Goal: Task Accomplishment & Management: Manage account settings

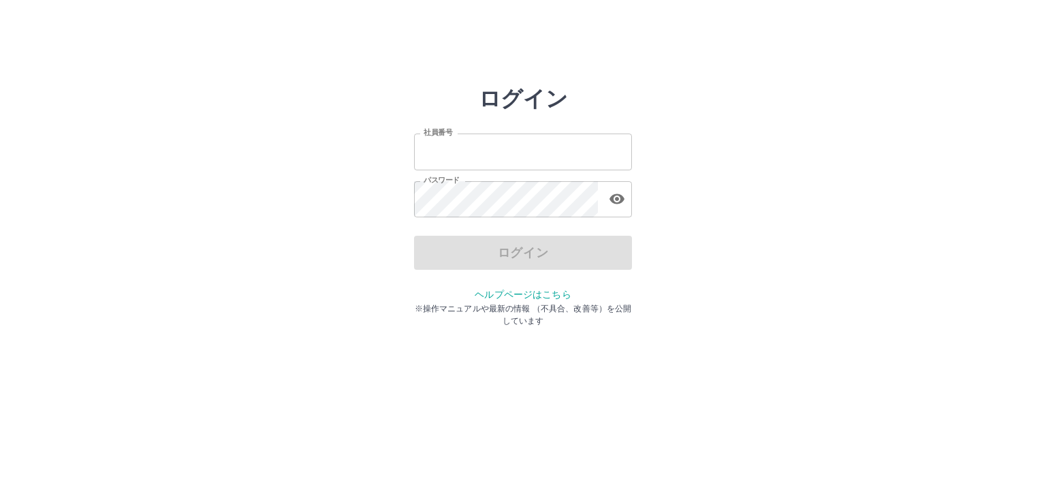
type input "*******"
click at [511, 257] on div "ログイン" at bounding box center [523, 253] width 218 height 34
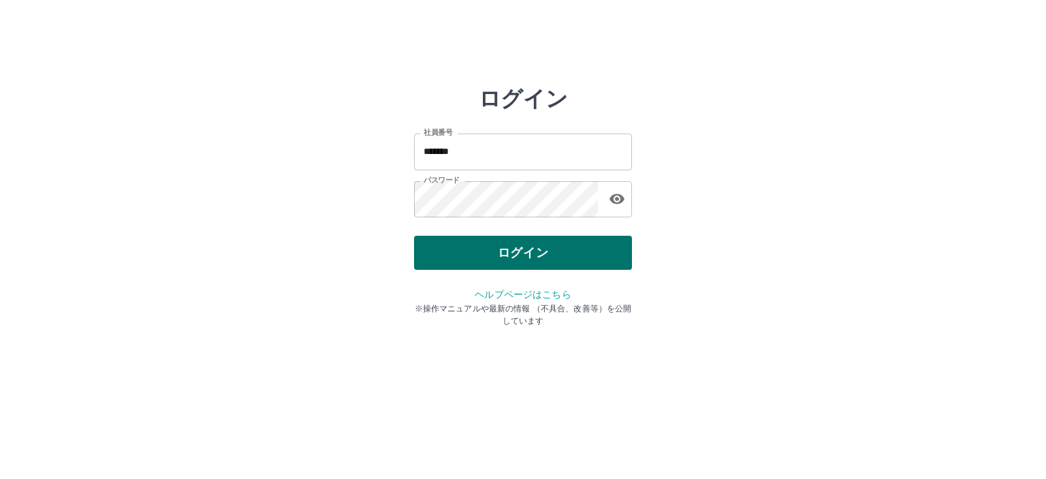
click at [518, 255] on button "ログイン" at bounding box center [523, 253] width 218 height 34
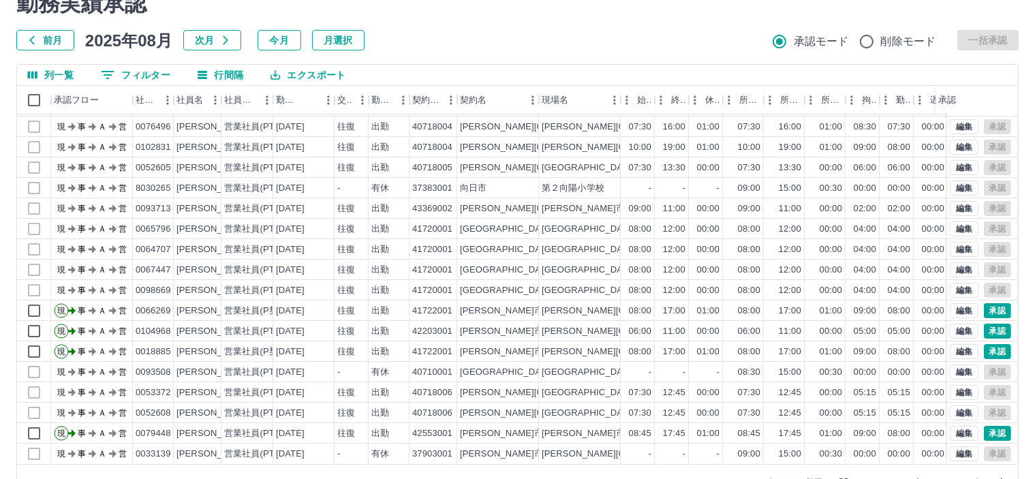
scroll to position [97, 0]
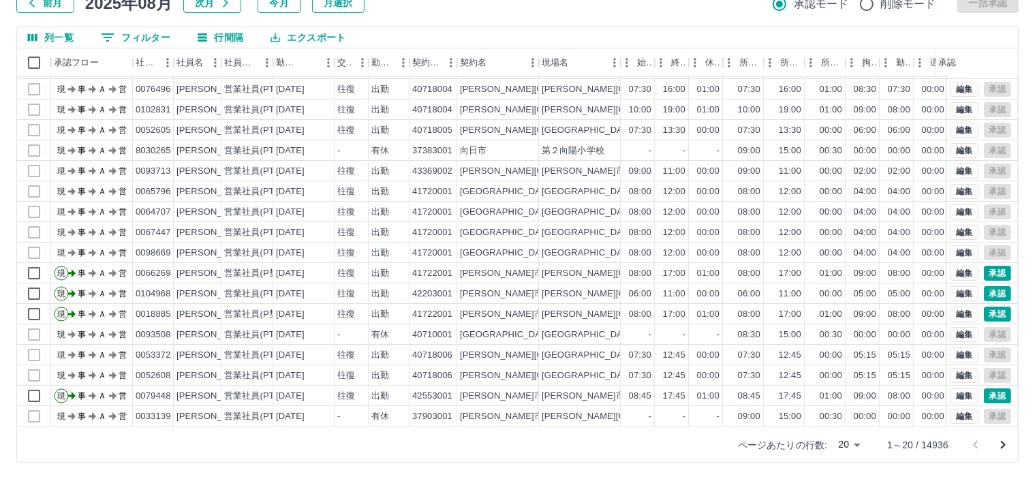
click at [857, 441] on body "SDH勤怠 [PERSON_NAME] 勤務実績承認 前月 [DATE] 次月 今月 月選択 承認モード 削除モード 一括承認 列一覧 0 フィルター 行間隔…" at bounding box center [517, 191] width 1035 height 576
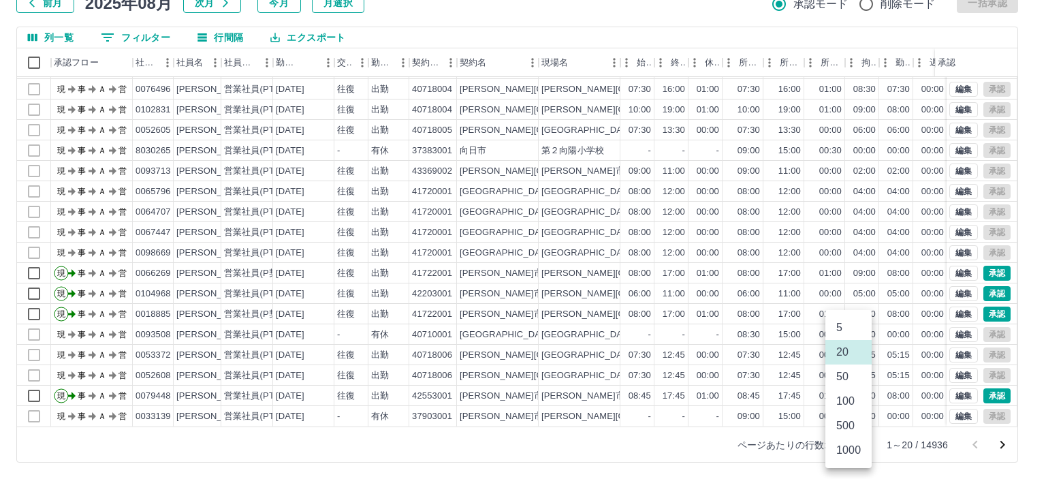
click at [850, 377] on li "50" at bounding box center [849, 376] width 46 height 25
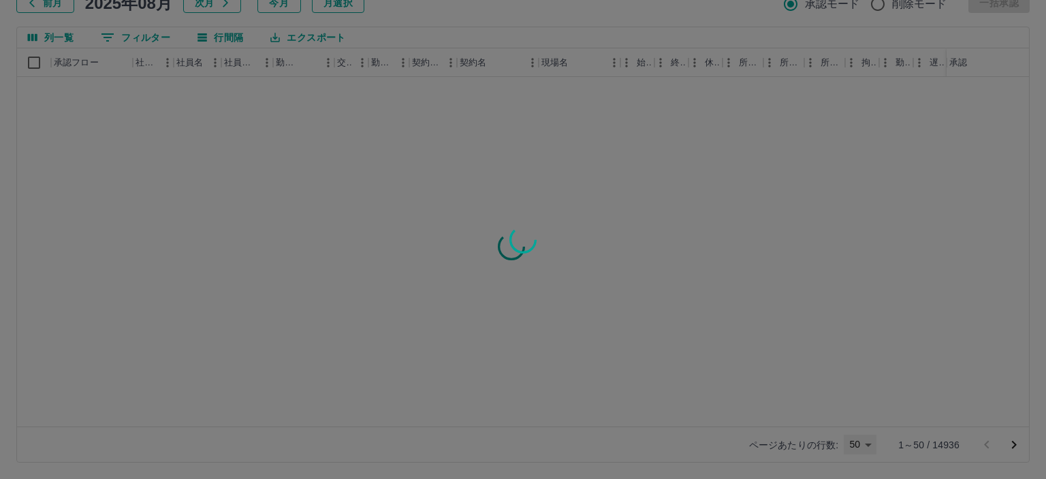
type input "**"
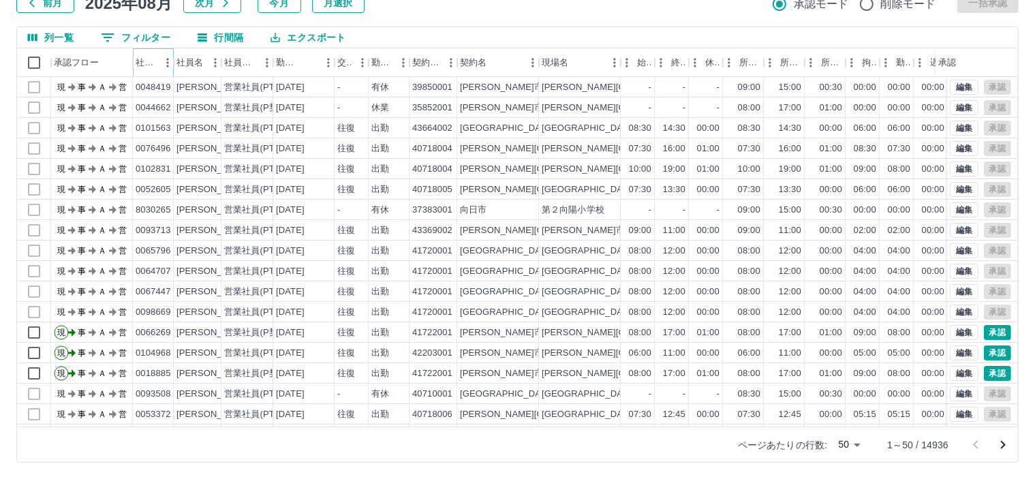
click at [163, 65] on icon "メニュー" at bounding box center [168, 63] width 14 height 14
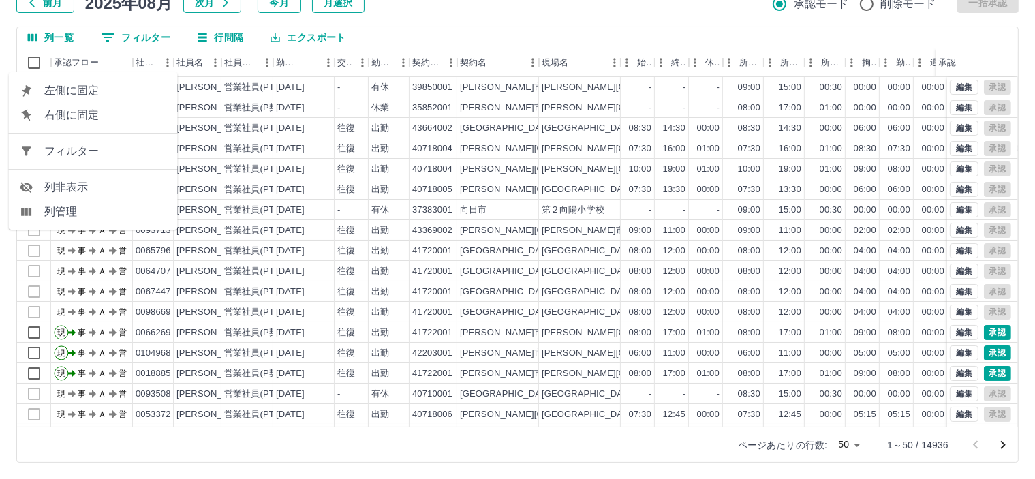
click at [155, 143] on span "フィルター" at bounding box center [105, 151] width 123 height 16
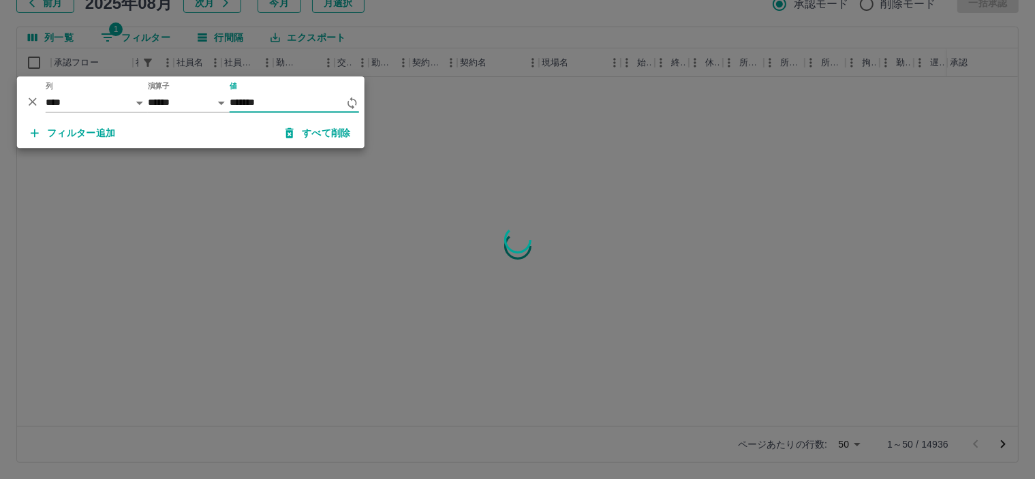
type input "*******"
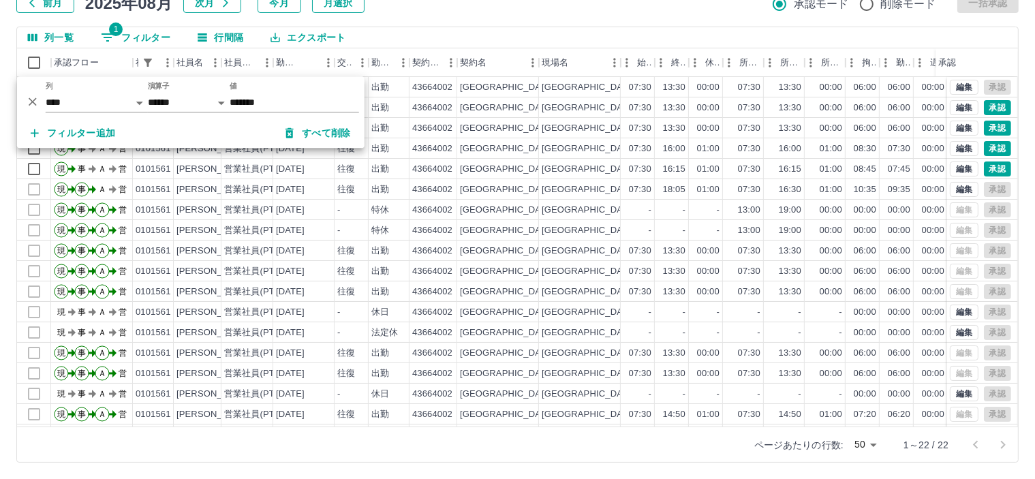
click at [554, 18] on div "勤務実績承認 前月 [DATE] 次月 今月 月選択 承認モード 削除モード 一括承認 列一覧 1 フィルター 行間隔 エクスポート 承認フロー 社員番号 社…" at bounding box center [517, 208] width 1035 height 542
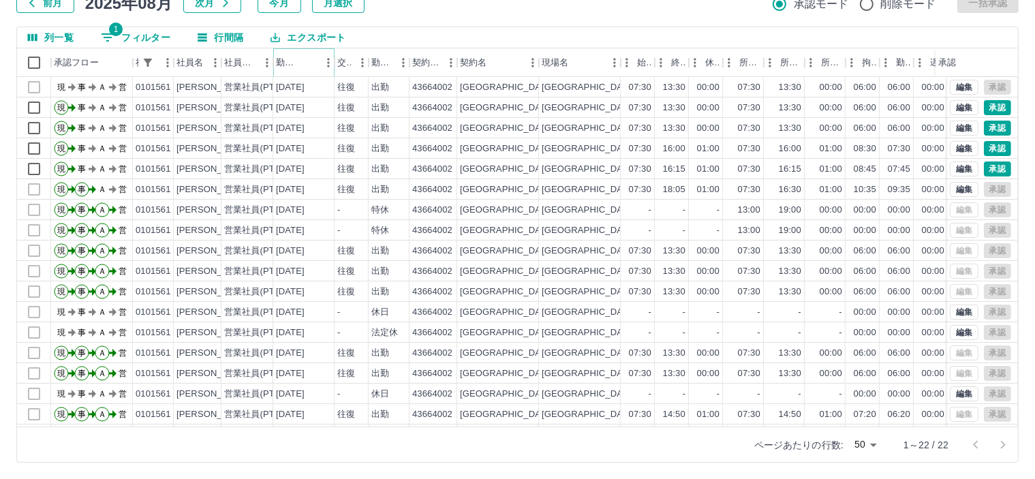
click at [311, 62] on icon "ソート" at bounding box center [308, 63] width 12 height 12
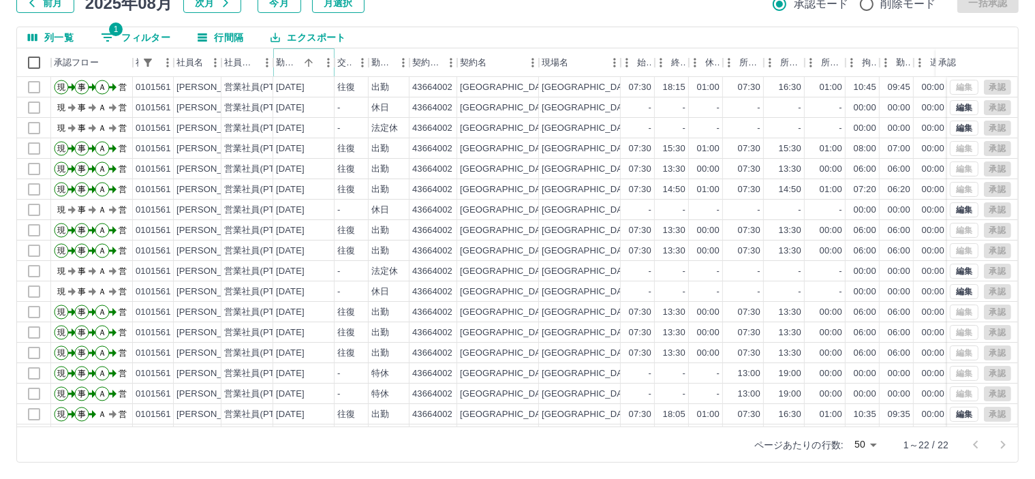
scroll to position [111, 0]
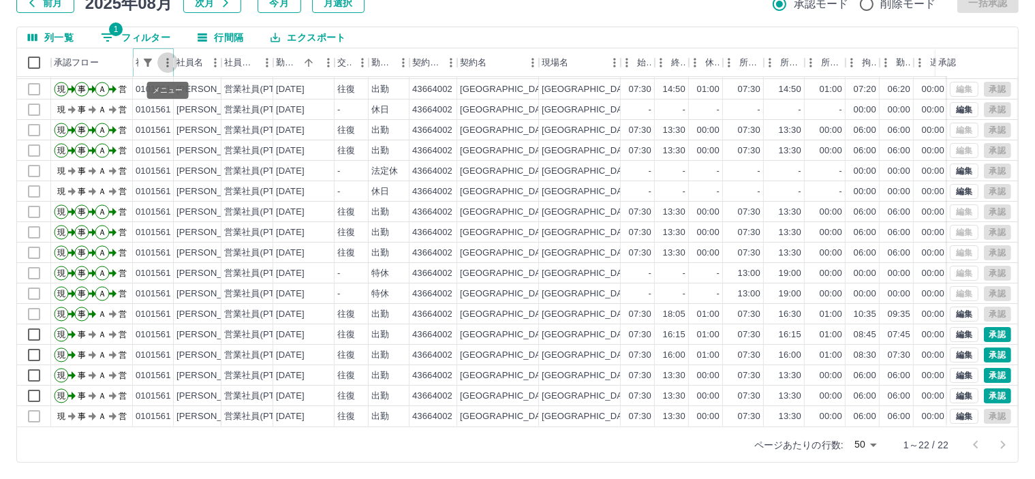
click at [161, 63] on icon "メニュー" at bounding box center [168, 63] width 14 height 14
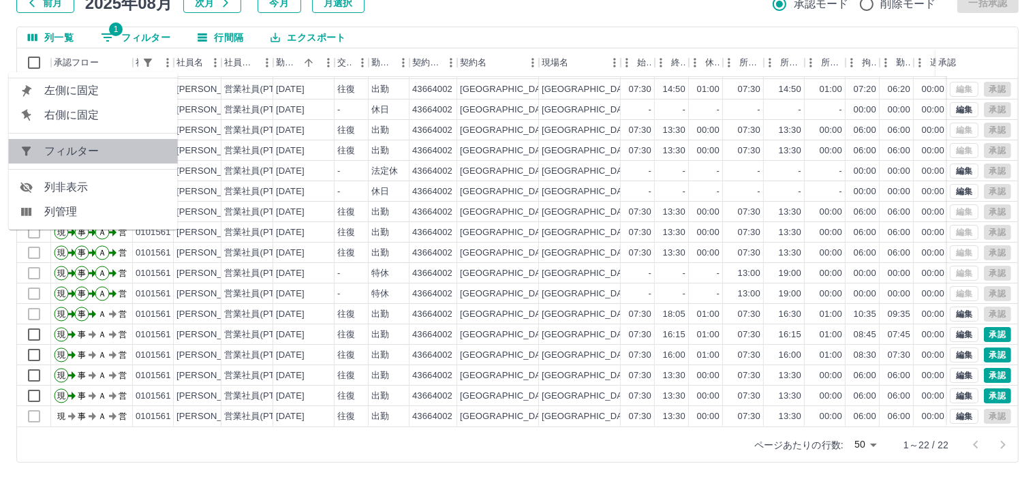
click at [143, 148] on span "フィルター" at bounding box center [105, 151] width 123 height 16
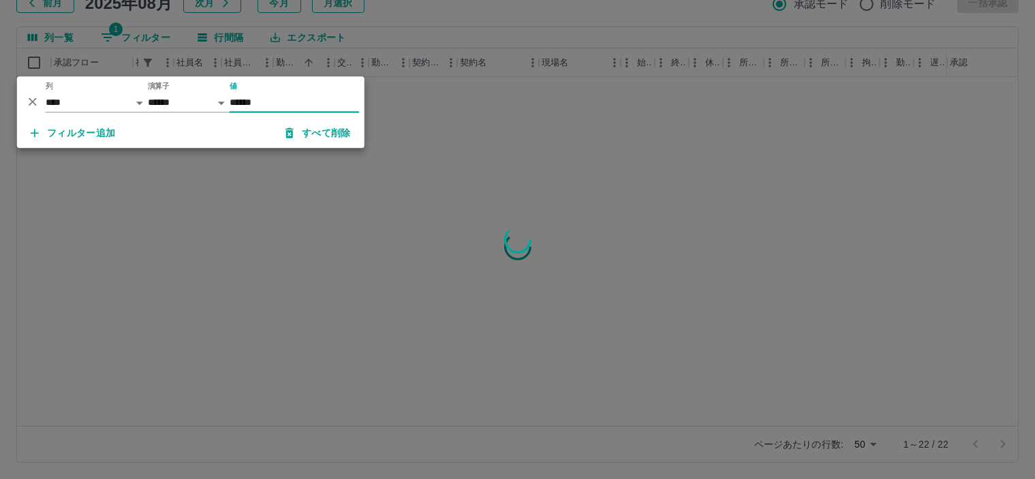
scroll to position [0, 0]
type input "*******"
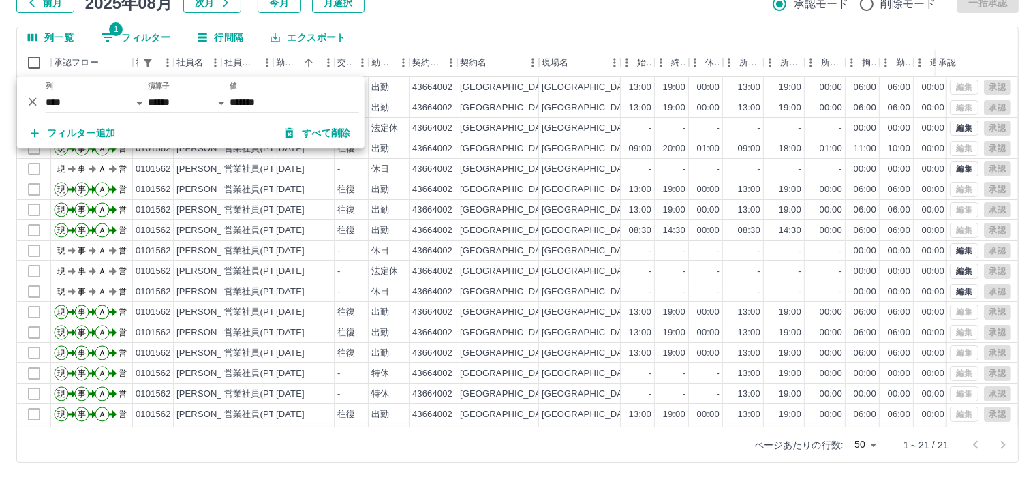
click at [473, 11] on div "前月 2025年08月 次月 今月 月選択 承認モード 削除モード 一括承認" at bounding box center [517, 3] width 1002 height 20
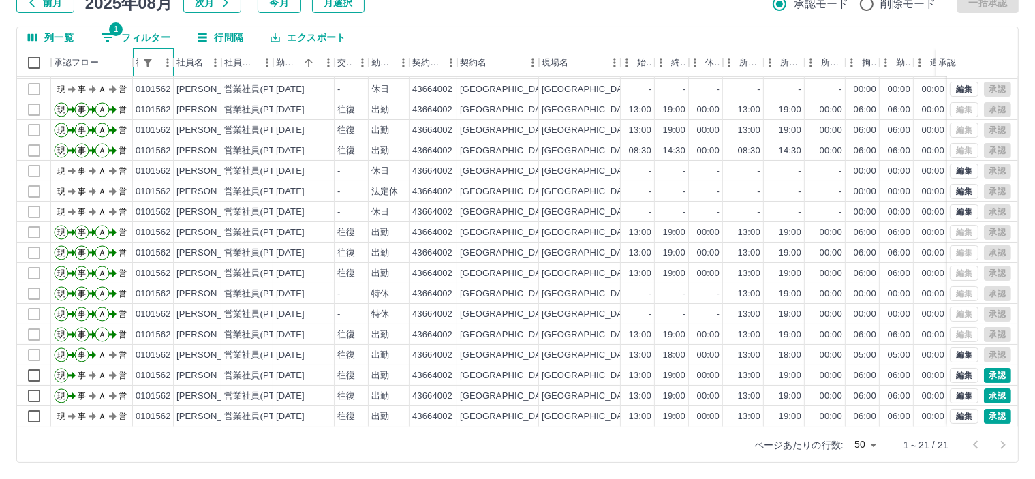
scroll to position [90, 0]
click at [160, 69] on button "メニュー" at bounding box center [167, 62] width 20 height 20
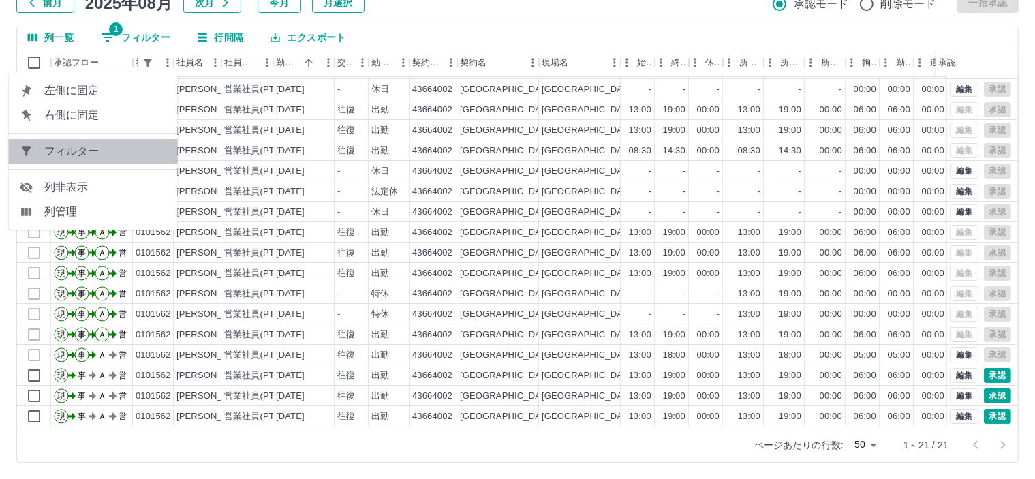
click at [135, 146] on span "フィルター" at bounding box center [105, 151] width 123 height 16
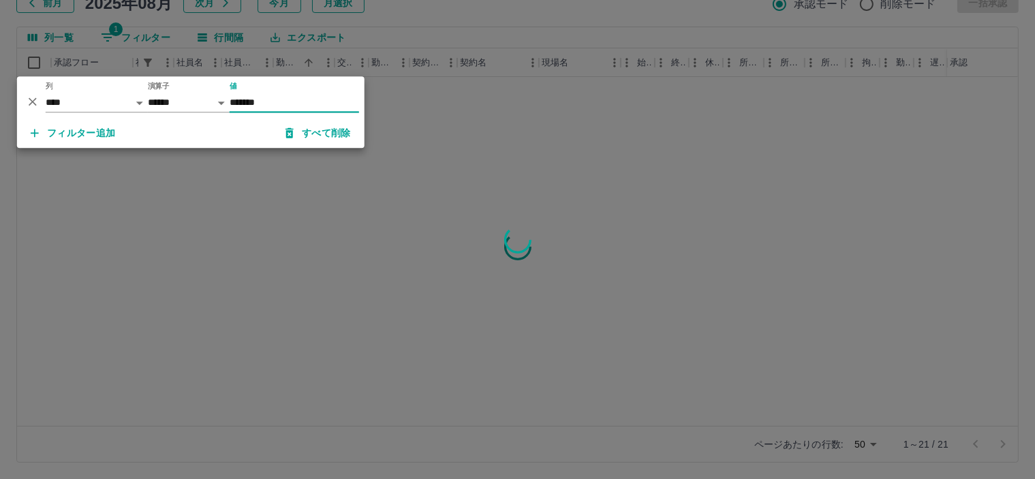
scroll to position [0, 0]
type input "*******"
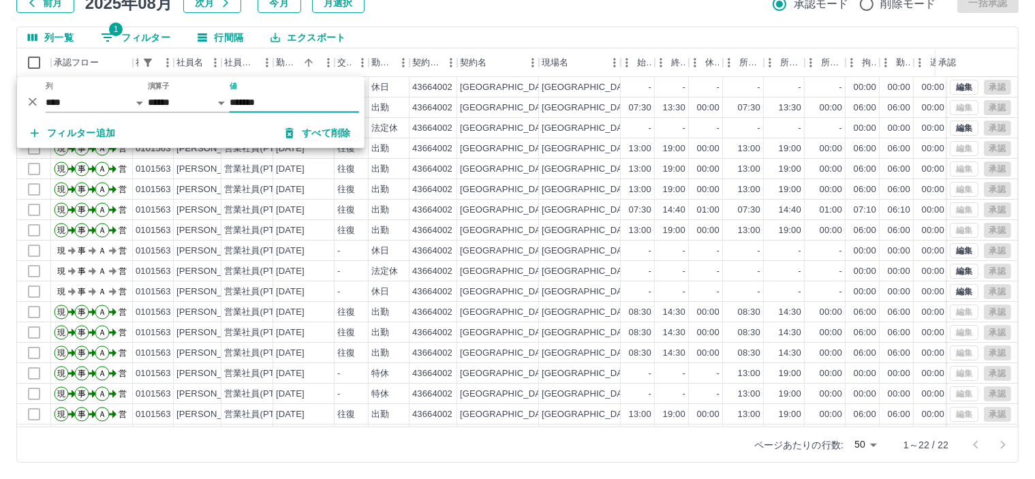
click at [573, 16] on div "勤務実績承認 前月 [DATE] 次月 今月 月選択 承認モード 削除モード 一括承認 列一覧 1 フィルター 行間隔 エクスポート 承認フロー 社員番号 社…" at bounding box center [517, 208] width 1035 height 542
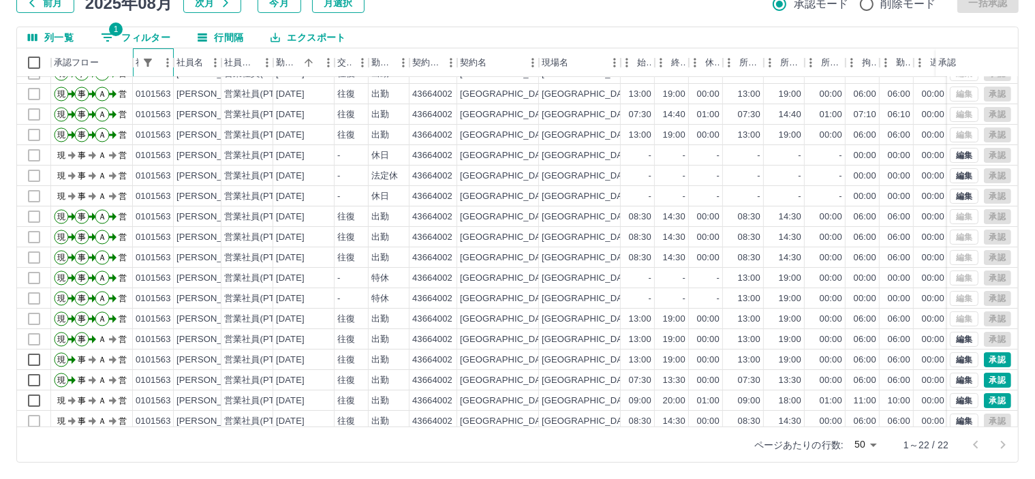
scroll to position [111, 0]
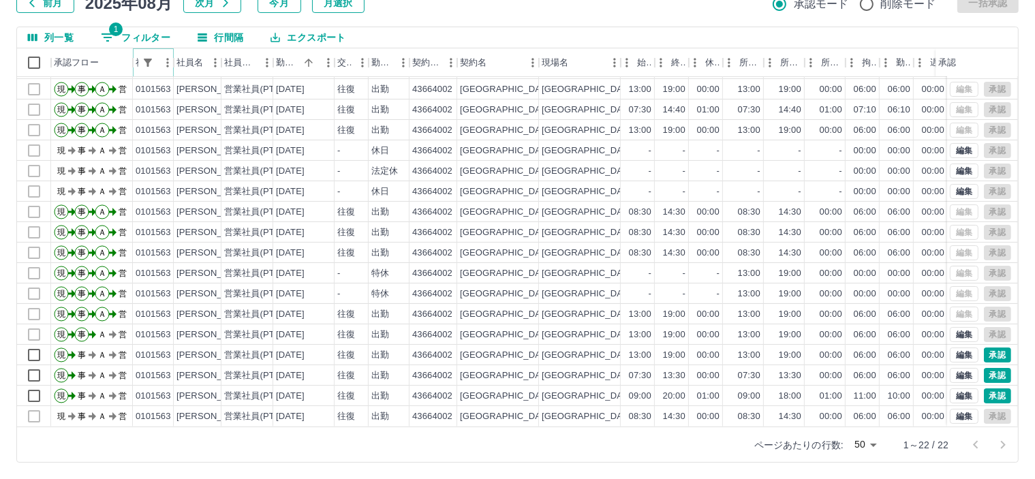
click at [161, 66] on icon "メニュー" at bounding box center [168, 63] width 14 height 14
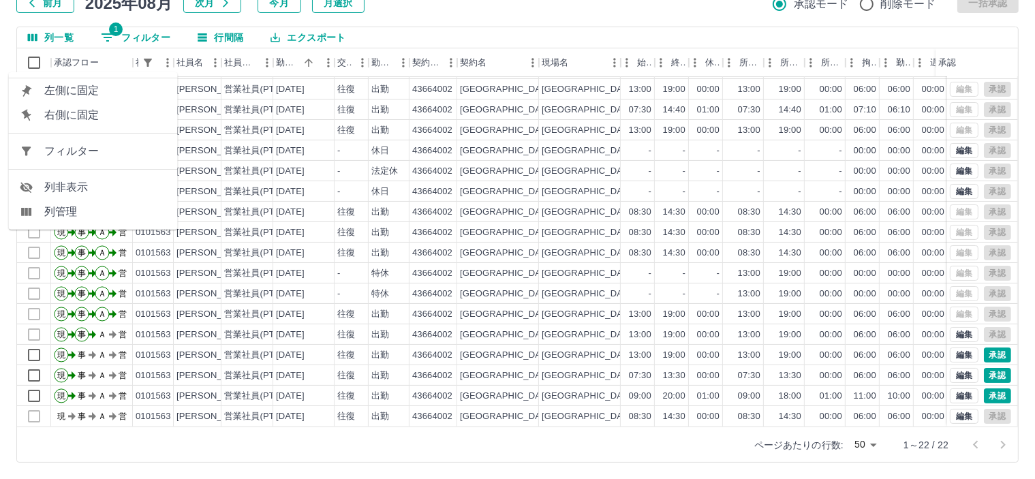
click at [154, 148] on span "フィルター" at bounding box center [105, 151] width 123 height 16
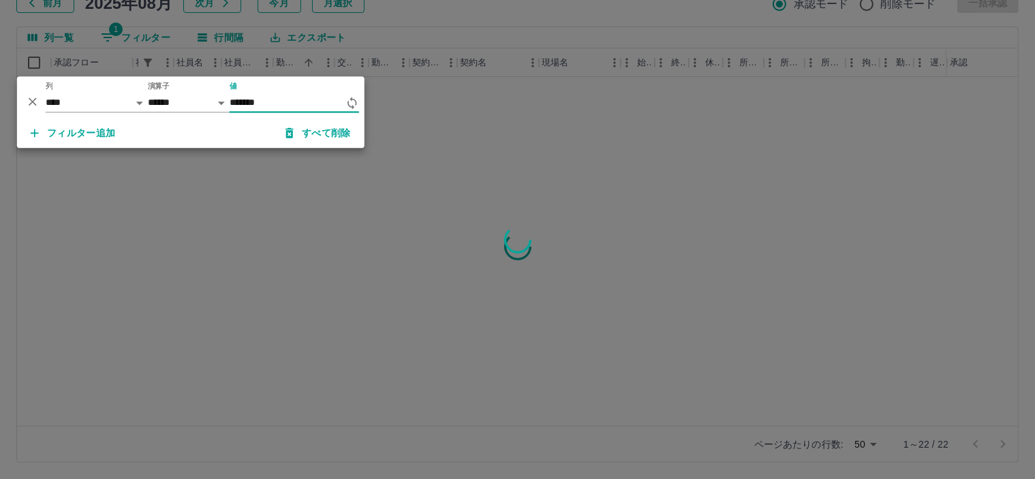
type input "*******"
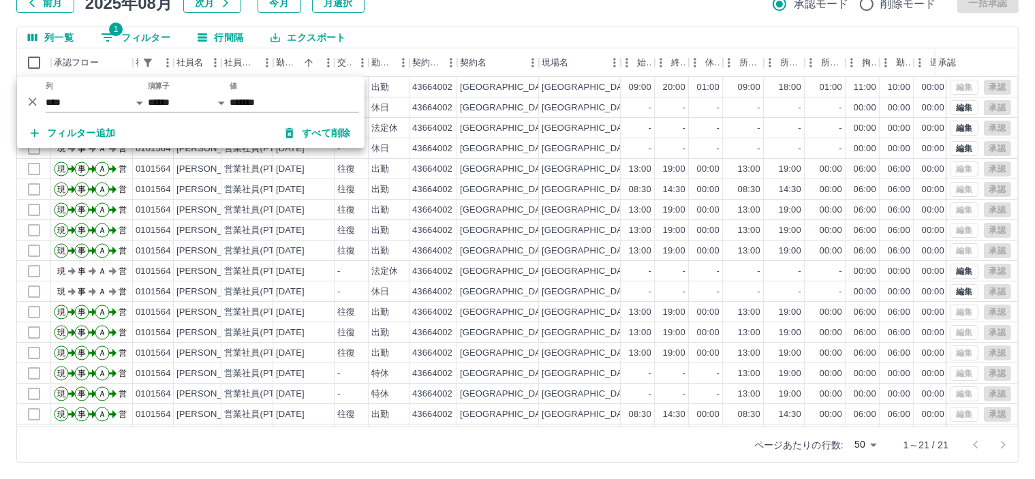
click at [494, 23] on div "勤務実績承認 前月 [DATE] 次月 今月 月選択 承認モード 削除モード 一括承認 列一覧 1 フィルター 行間隔 エクスポート 承認フロー 社員番号 社…" at bounding box center [517, 208] width 1035 height 542
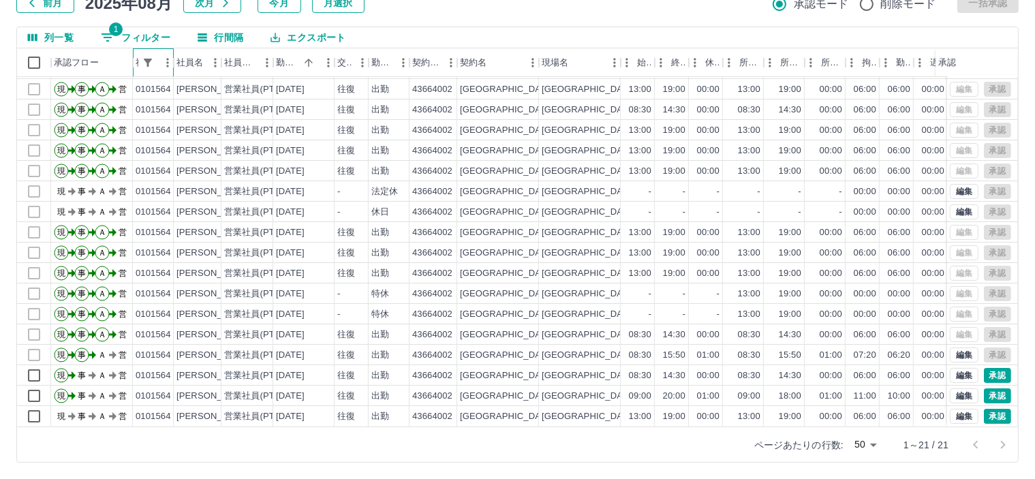
scroll to position [90, 0]
click at [163, 64] on icon "メニュー" at bounding box center [168, 63] width 14 height 14
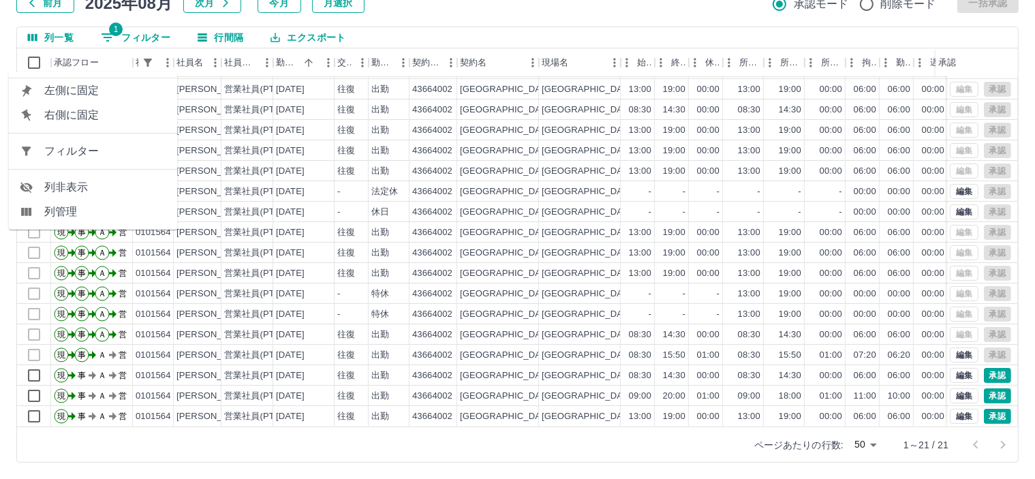
click at [161, 154] on span "フィルター" at bounding box center [105, 151] width 123 height 16
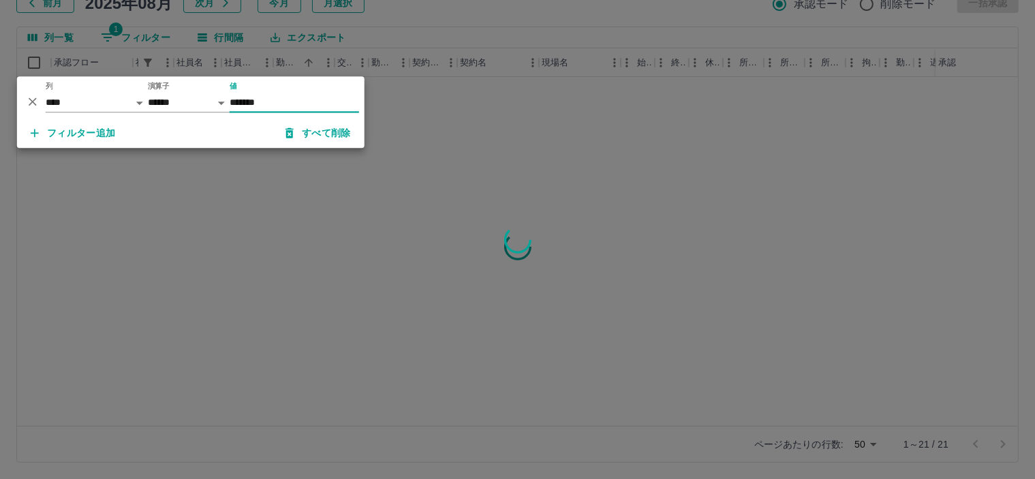
scroll to position [0, 0]
type input "*******"
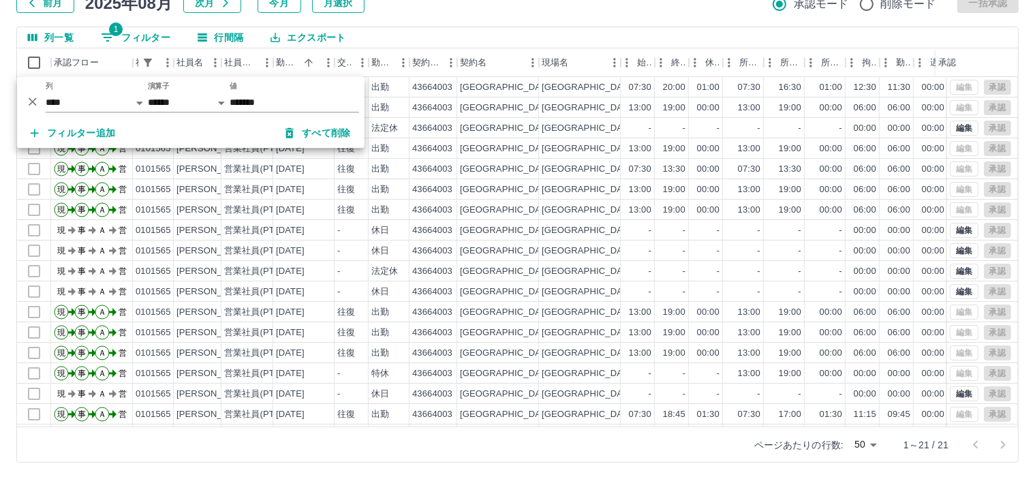
click at [503, 31] on div "列一覧 1 フィルター 行間隔 エクスポート" at bounding box center [517, 37] width 1001 height 21
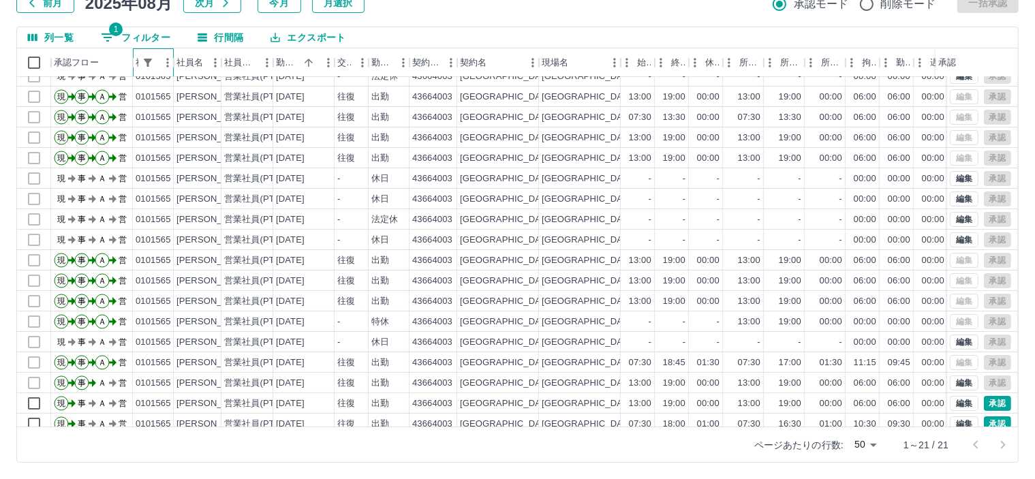
scroll to position [90, 0]
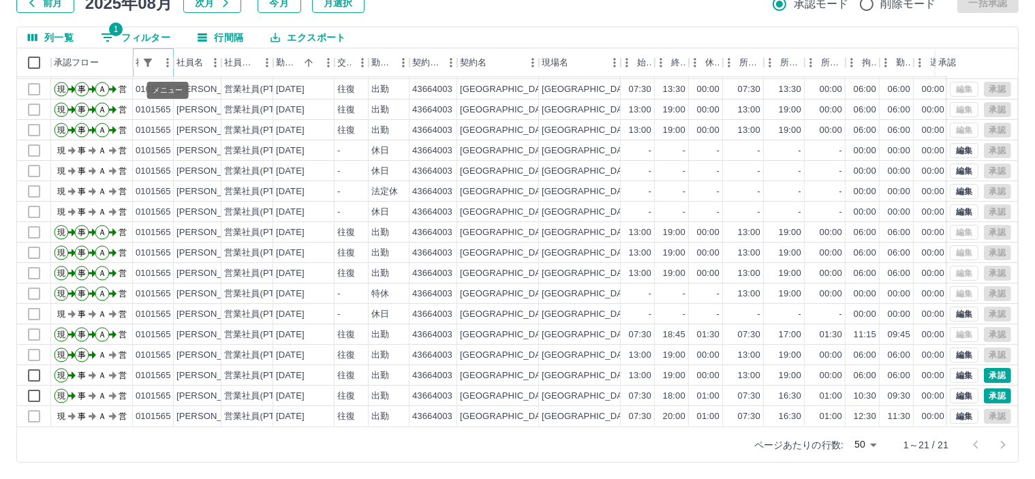
click at [161, 65] on icon "メニュー" at bounding box center [168, 63] width 14 height 14
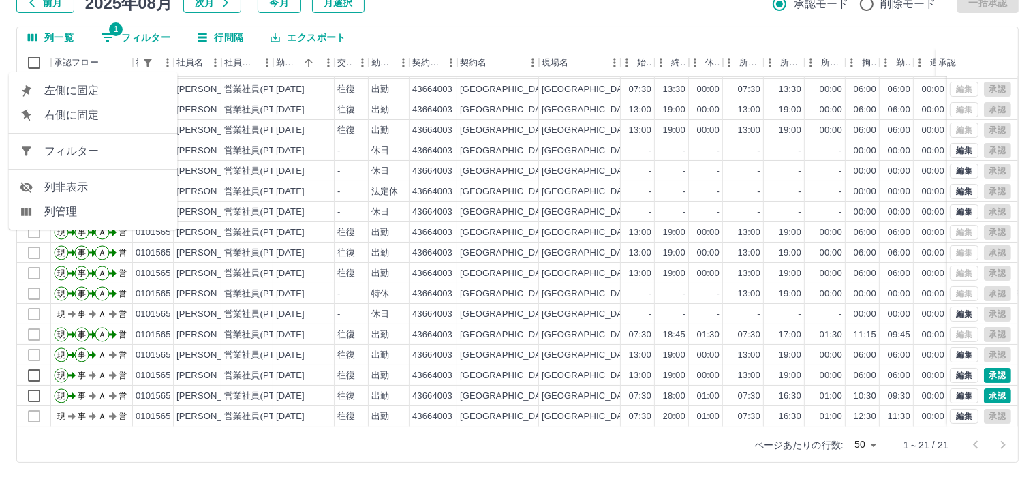
click at [150, 146] on span "フィルター" at bounding box center [105, 151] width 123 height 16
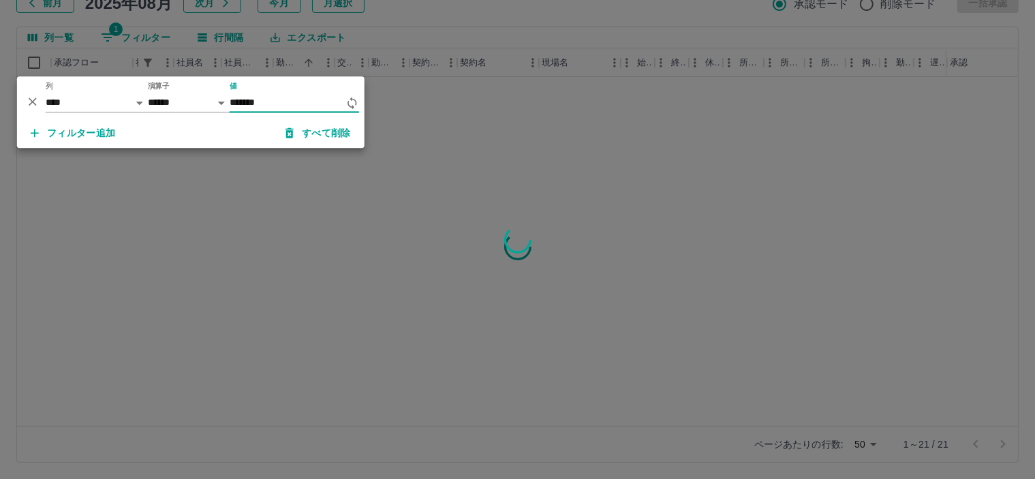
type input "*******"
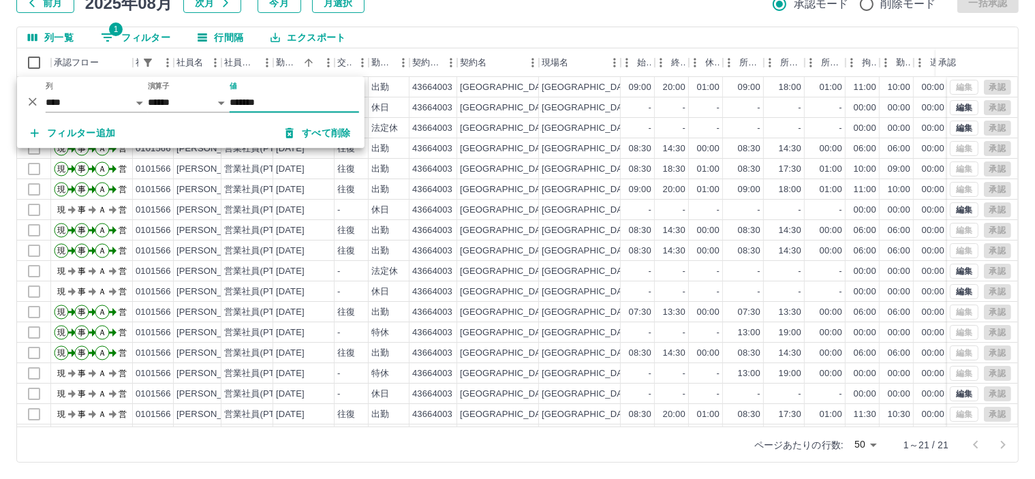
click at [524, 18] on div "勤務実績承認 前月 [DATE] 次月 今月 月選択 承認モード 削除モード 一括承認 列一覧 1 フィルター 行間隔 エクスポート 承認フロー 社員番号 社…" at bounding box center [517, 208] width 1035 height 542
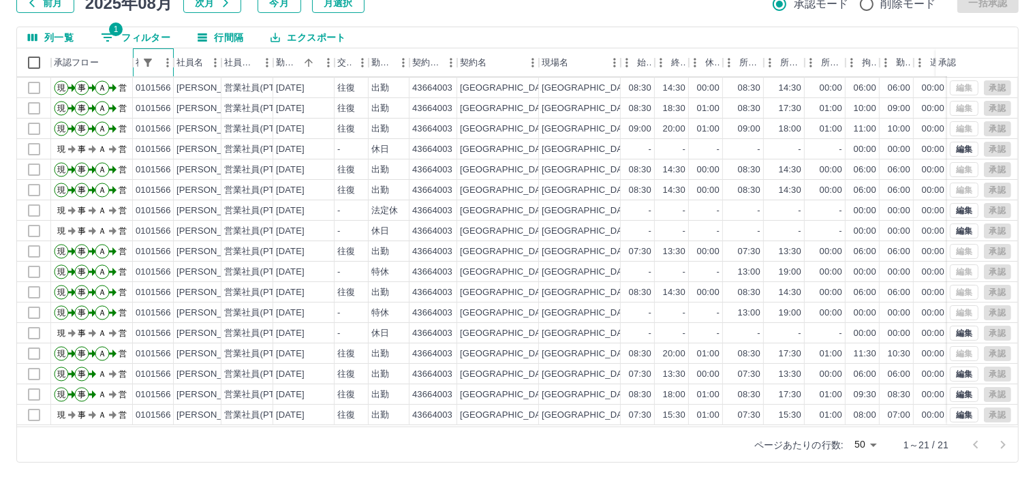
scroll to position [90, 0]
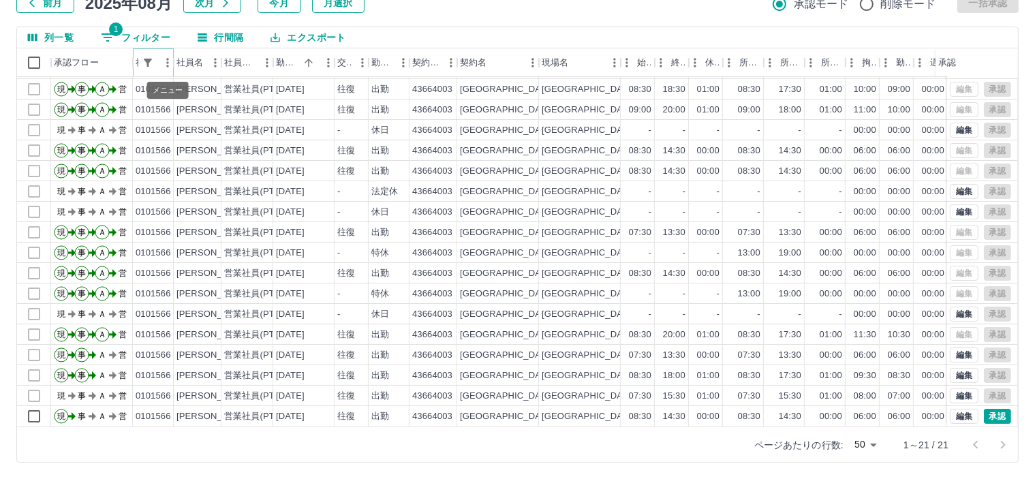
click at [163, 66] on icon "メニュー" at bounding box center [168, 63] width 14 height 14
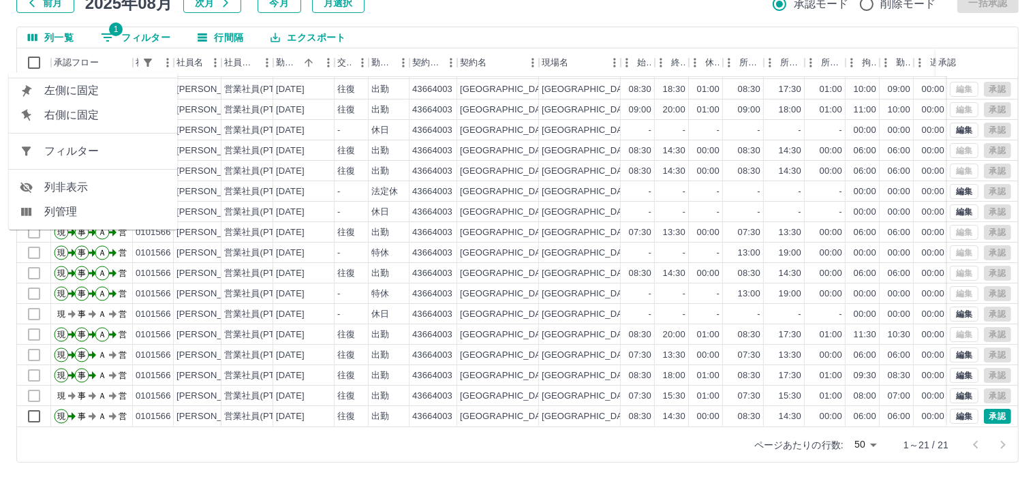
click at [144, 144] on span "フィルター" at bounding box center [105, 151] width 123 height 16
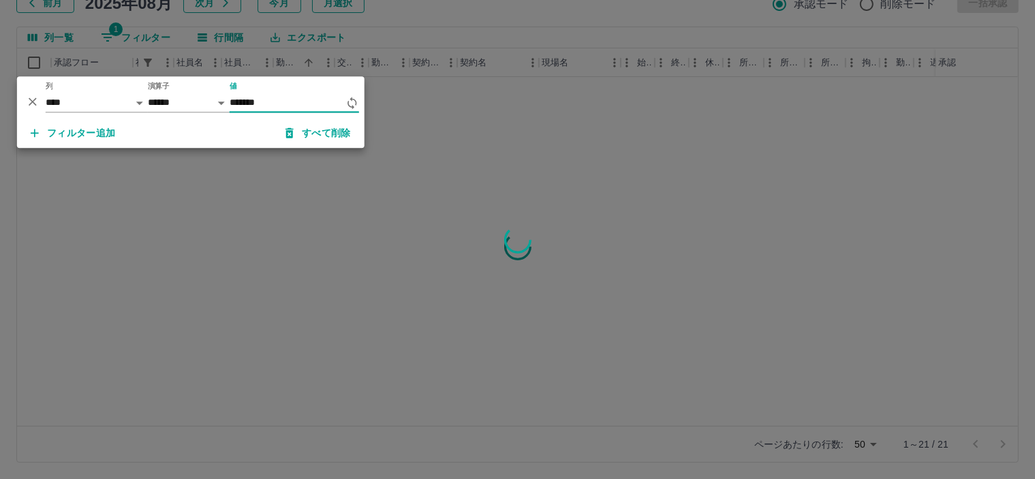
type input "*******"
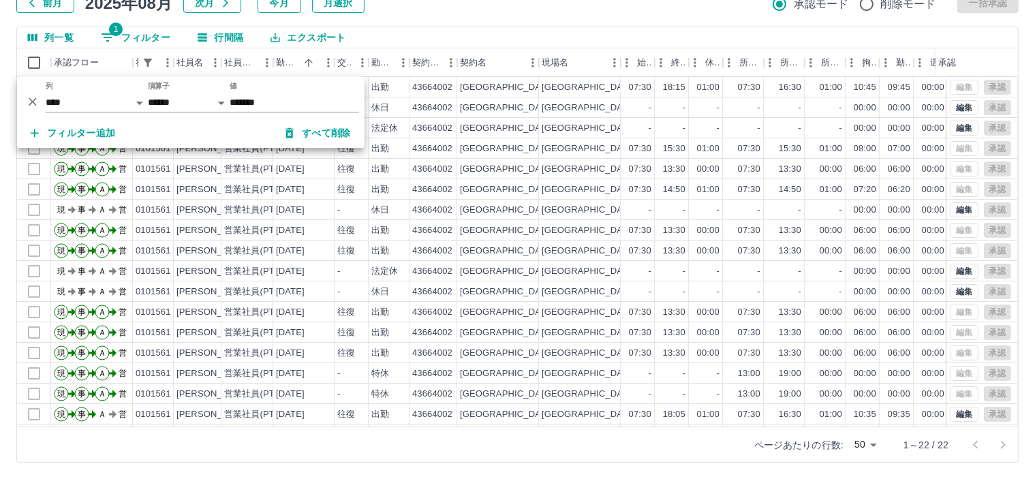
drag, startPoint x: 479, startPoint y: 15, endPoint x: 477, endPoint y: 25, distance: 10.4
click at [479, 16] on div "勤務実績承認 前月 [DATE] 次月 今月 月選択 承認モード 削除モード 一括承認 列一覧 1 フィルター 行間隔 エクスポート 承認フロー 社員番号 社…" at bounding box center [517, 208] width 1035 height 542
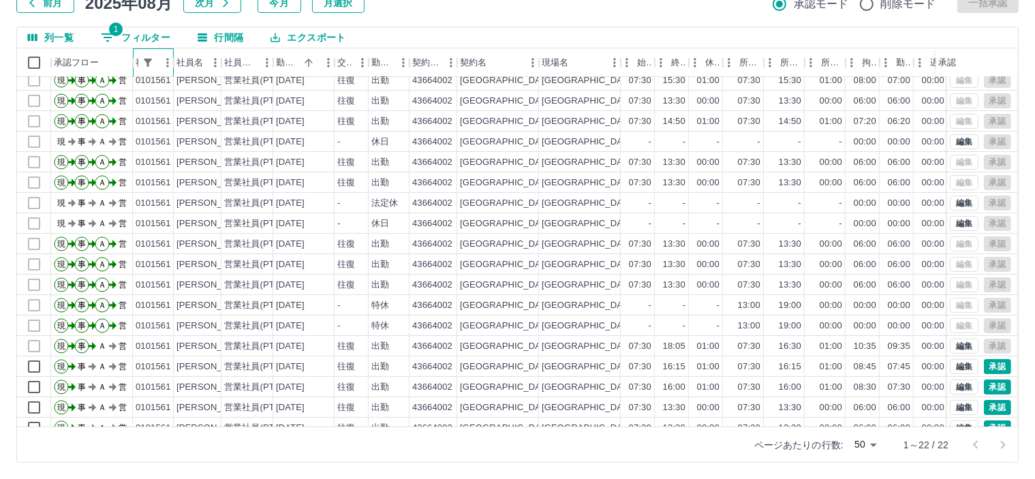
scroll to position [111, 0]
